Goal: Task Accomplishment & Management: Use online tool/utility

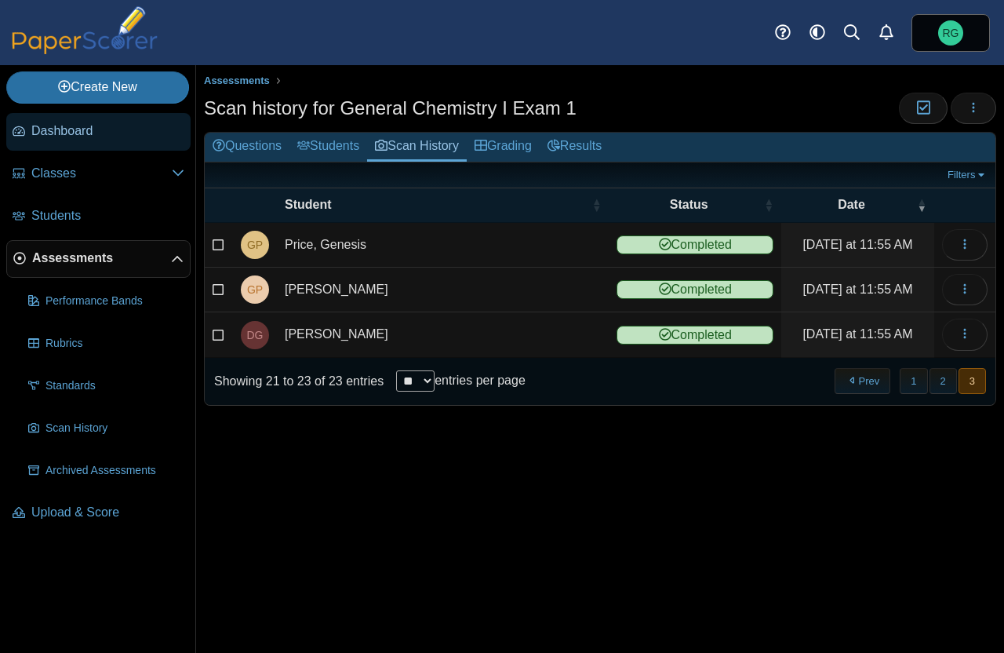
click at [78, 131] on span "Dashboard" at bounding box center [107, 130] width 153 height 17
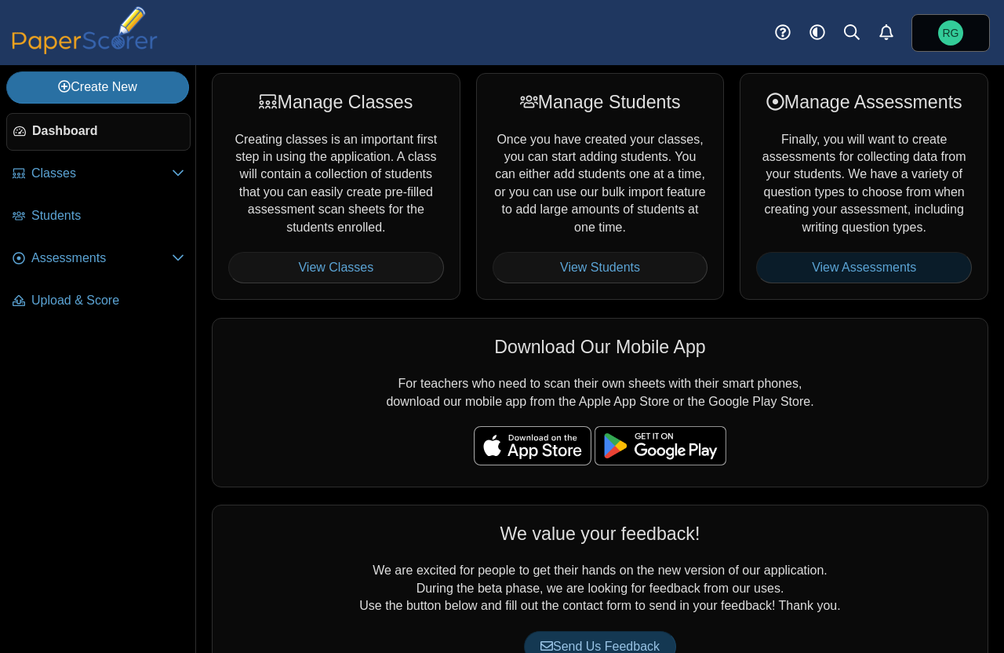
click at [869, 264] on link "View Assessments" at bounding box center [864, 267] width 216 height 31
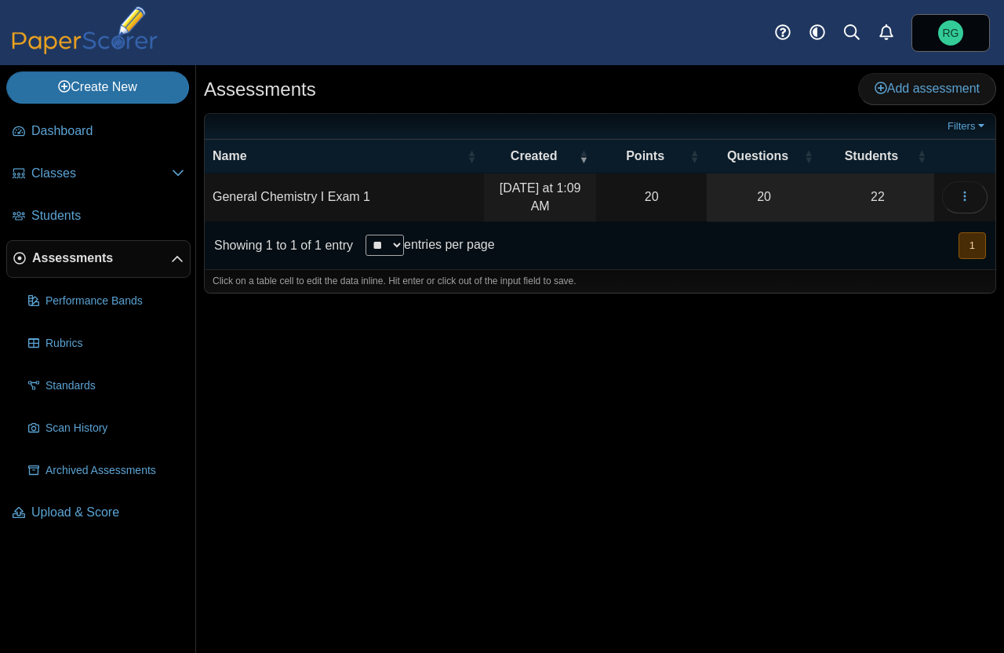
click at [93, 251] on span "Assessments" at bounding box center [101, 257] width 139 height 17
click at [83, 515] on span "Upload & Score" at bounding box center [107, 512] width 153 height 17
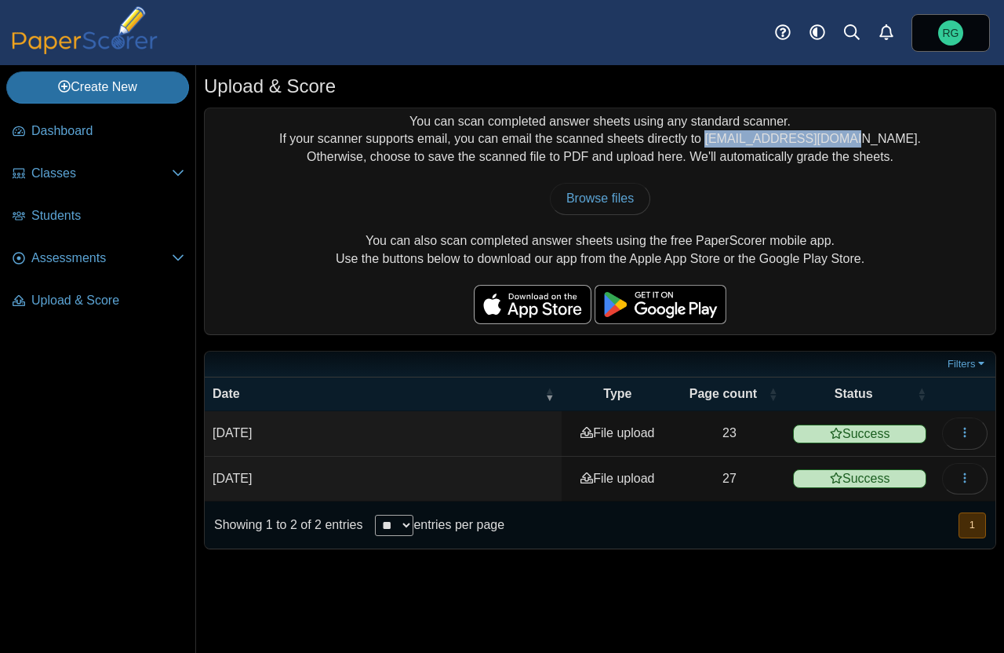
drag, startPoint x: 745, startPoint y: 140, endPoint x: 877, endPoint y: 135, distance: 131.9
click at [877, 135] on div "You can scan completed answer sheets using any standard scanner. If your scanne…" at bounding box center [600, 221] width 791 height 226
copy div "[EMAIL_ADDRESS][DOMAIN_NAME]"
